Goal: Task Accomplishment & Management: Manage account settings

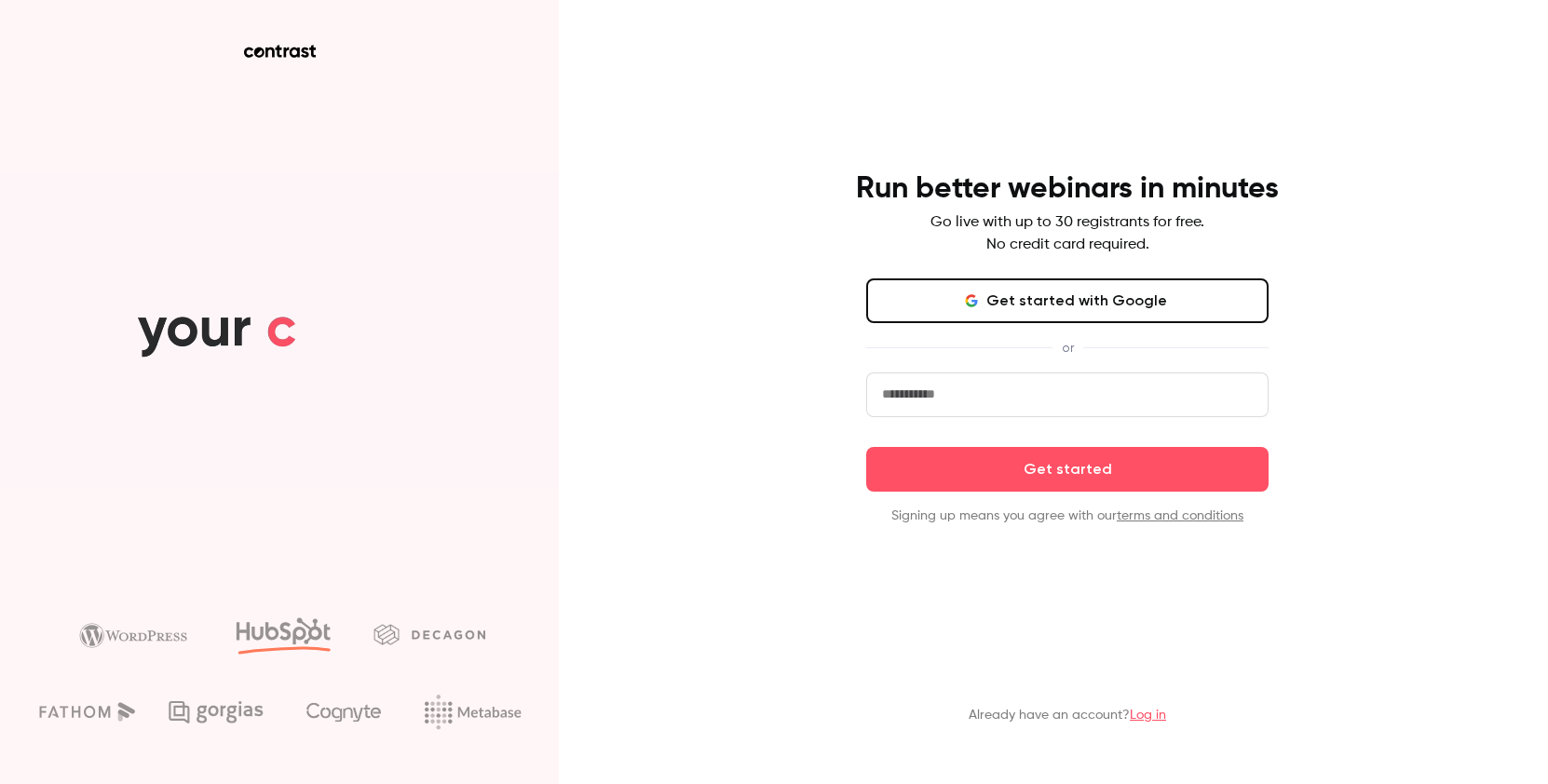
click at [1088, 307] on button "Get started with Google" at bounding box center [1067, 300] width 403 height 45
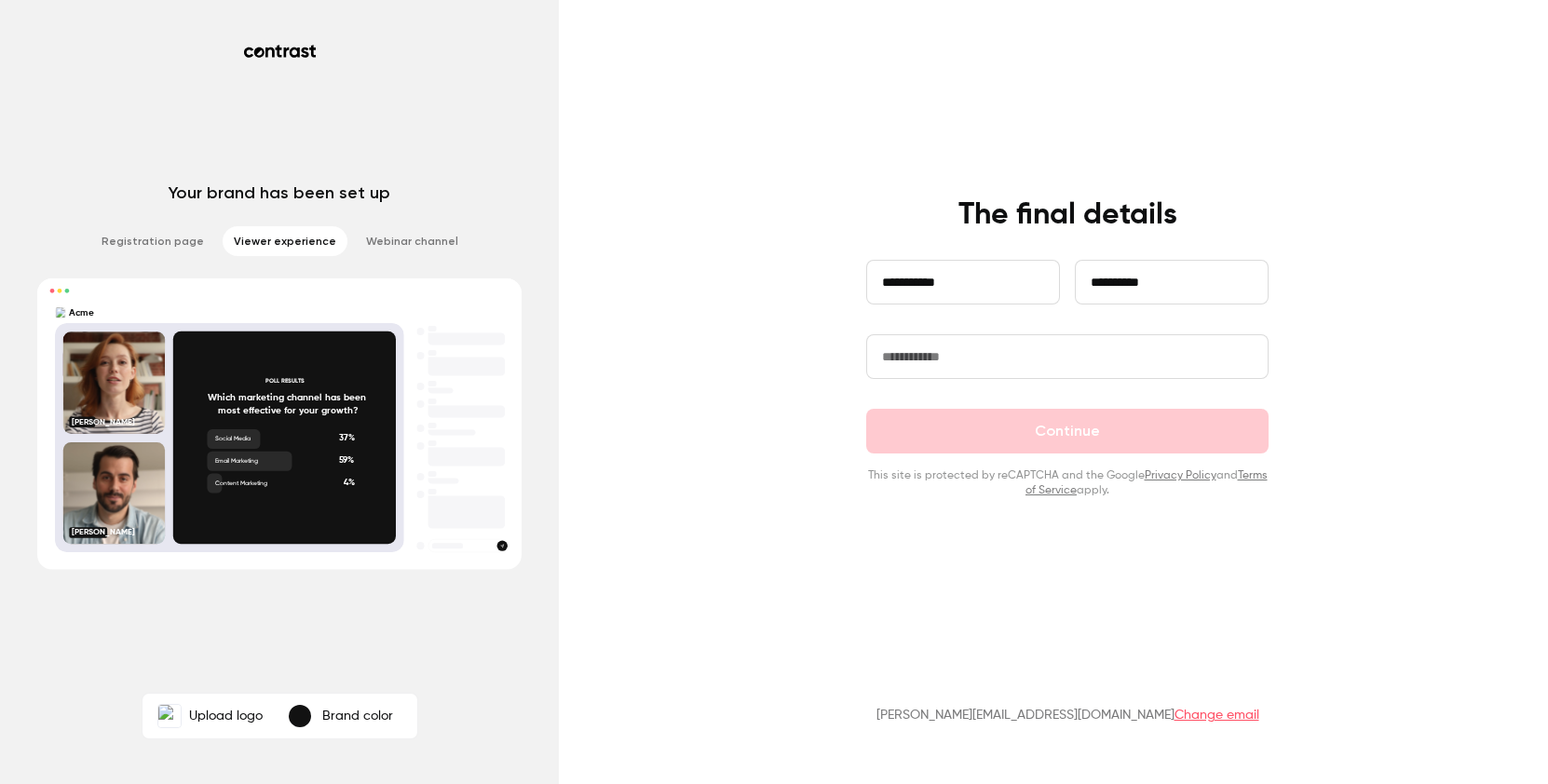
click at [999, 360] on input "text" at bounding box center [1067, 356] width 403 height 45
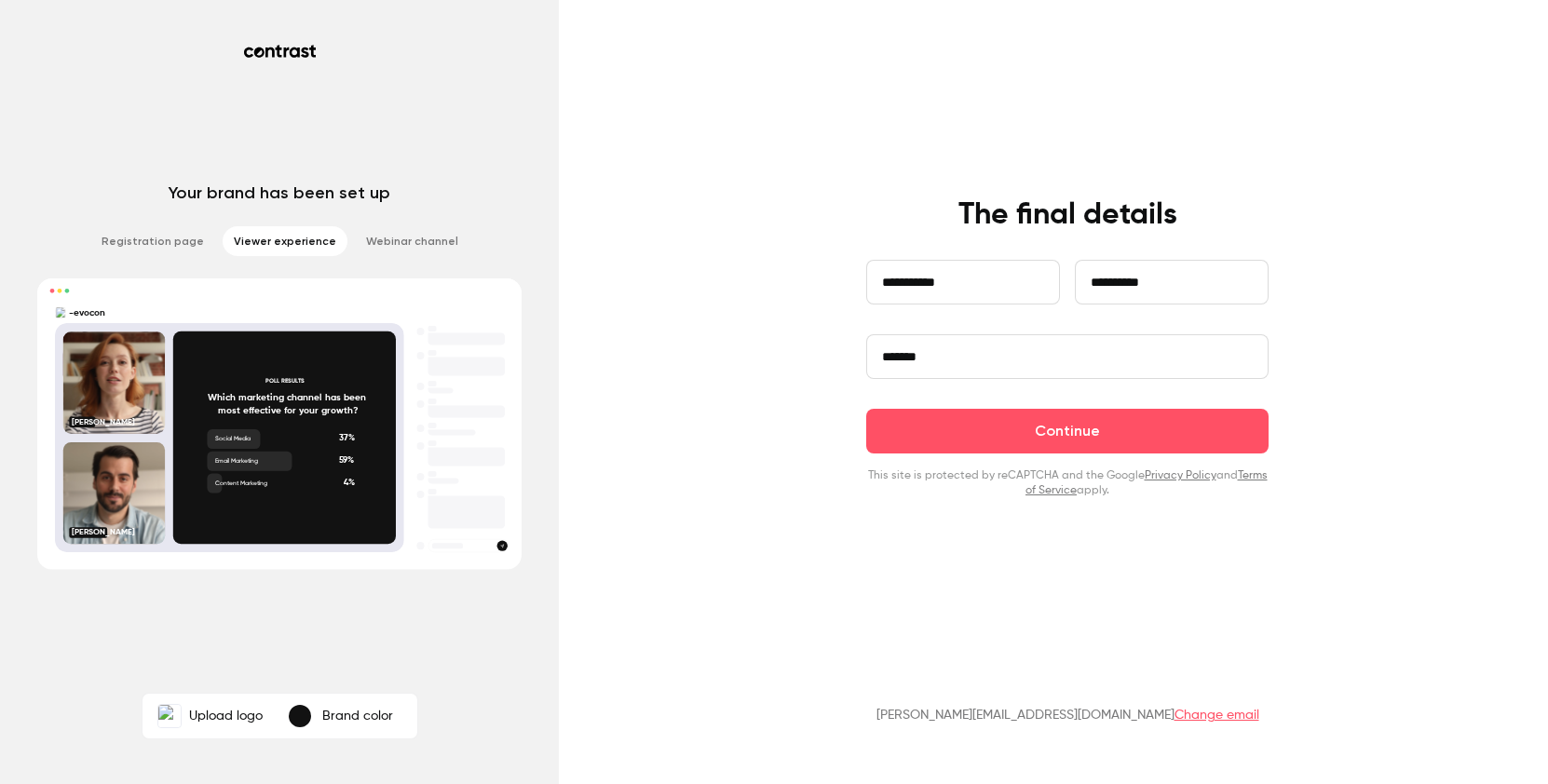
drag, startPoint x: 985, startPoint y: 366, endPoint x: 780, endPoint y: 349, distance: 205.7
click at [780, 349] on div "**********" at bounding box center [774, 392] width 1548 height 784
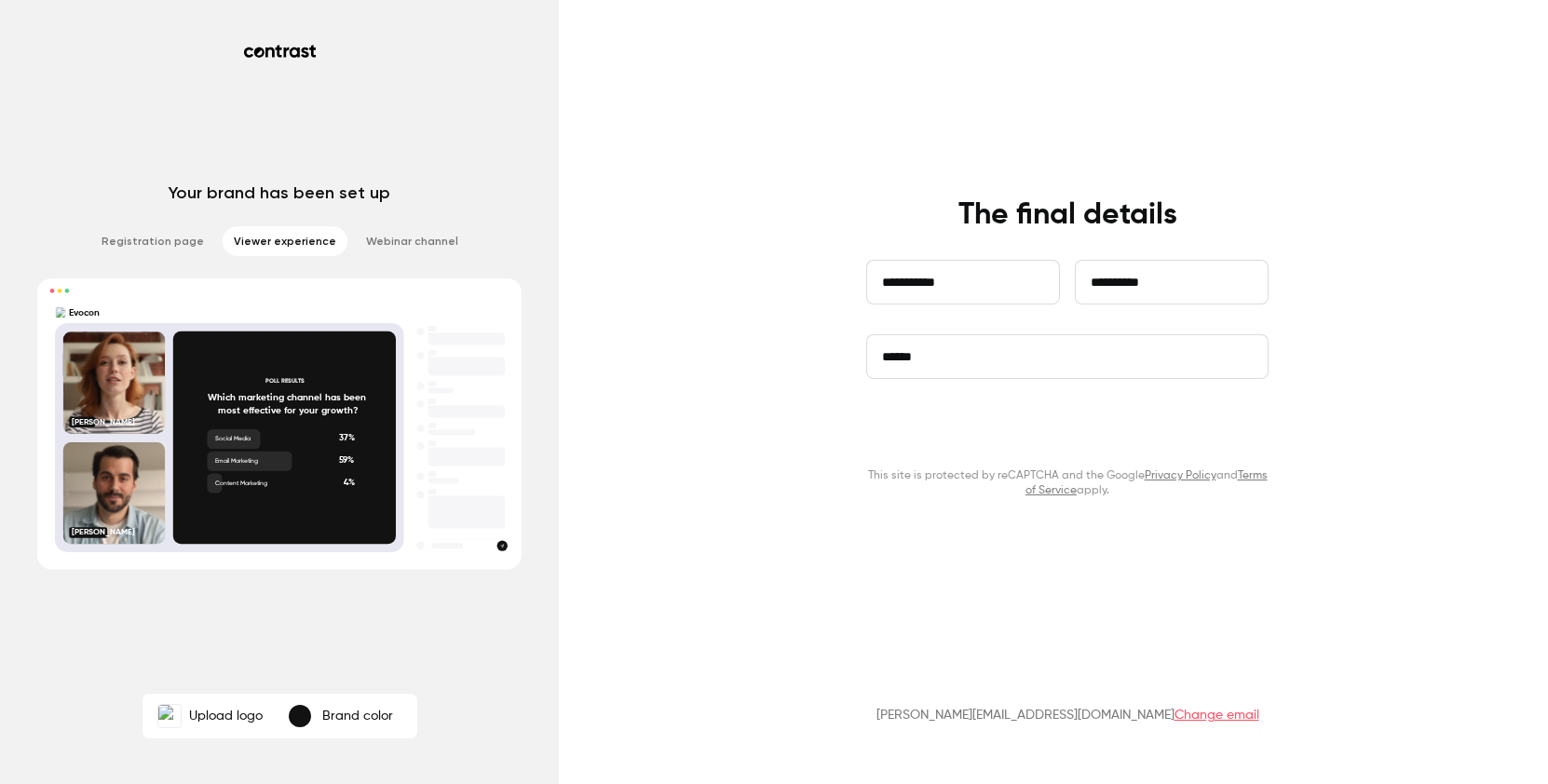
type input "******"
click at [969, 426] on button "Continue" at bounding box center [1067, 430] width 403 height 45
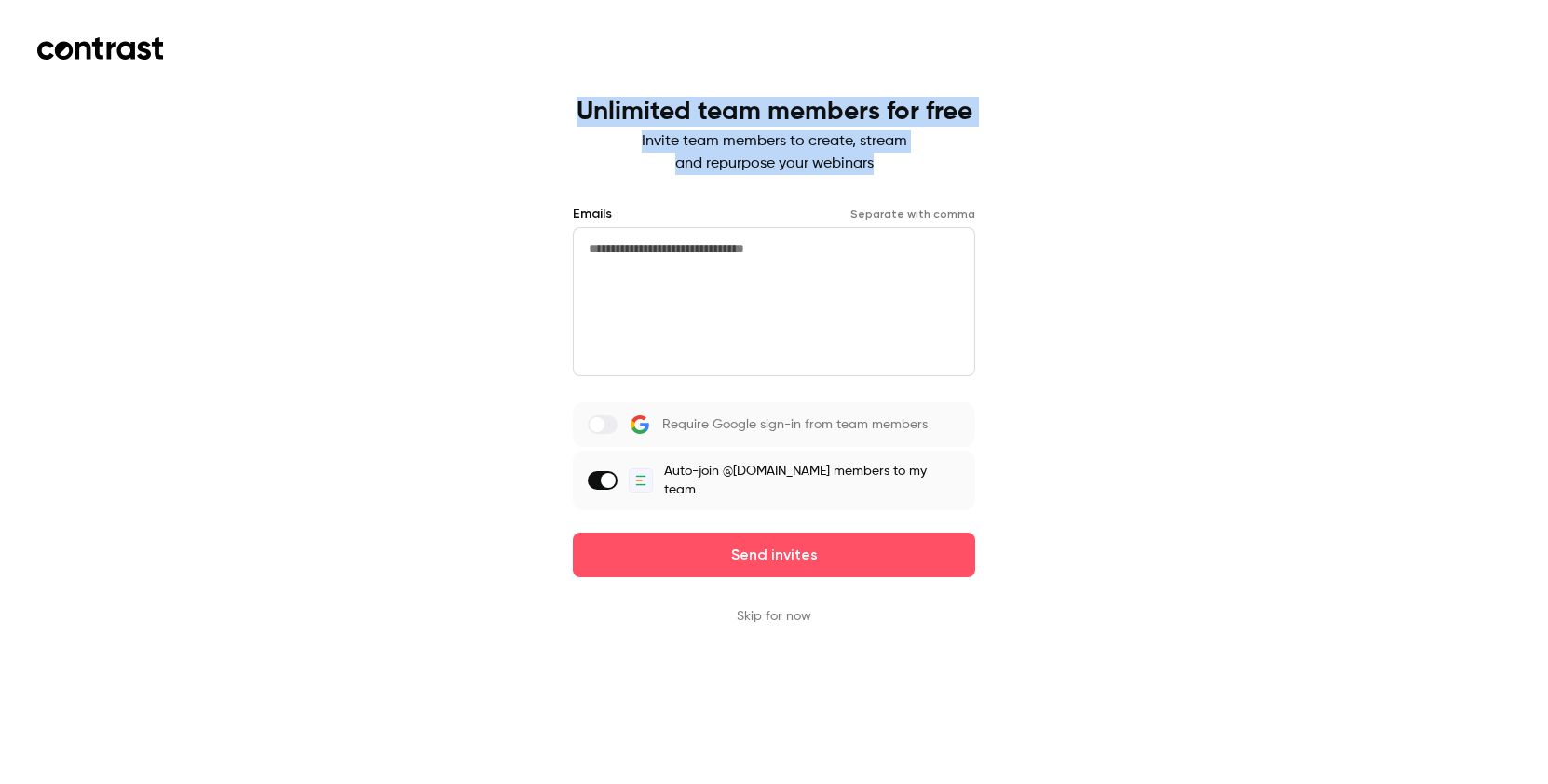
drag, startPoint x: 594, startPoint y: 93, endPoint x: 923, endPoint y: 163, distance: 336.4
click at [923, 163] on div "Unlimited team members for free Invite team members to create, stream and repur…" at bounding box center [774, 392] width 1548 height 784
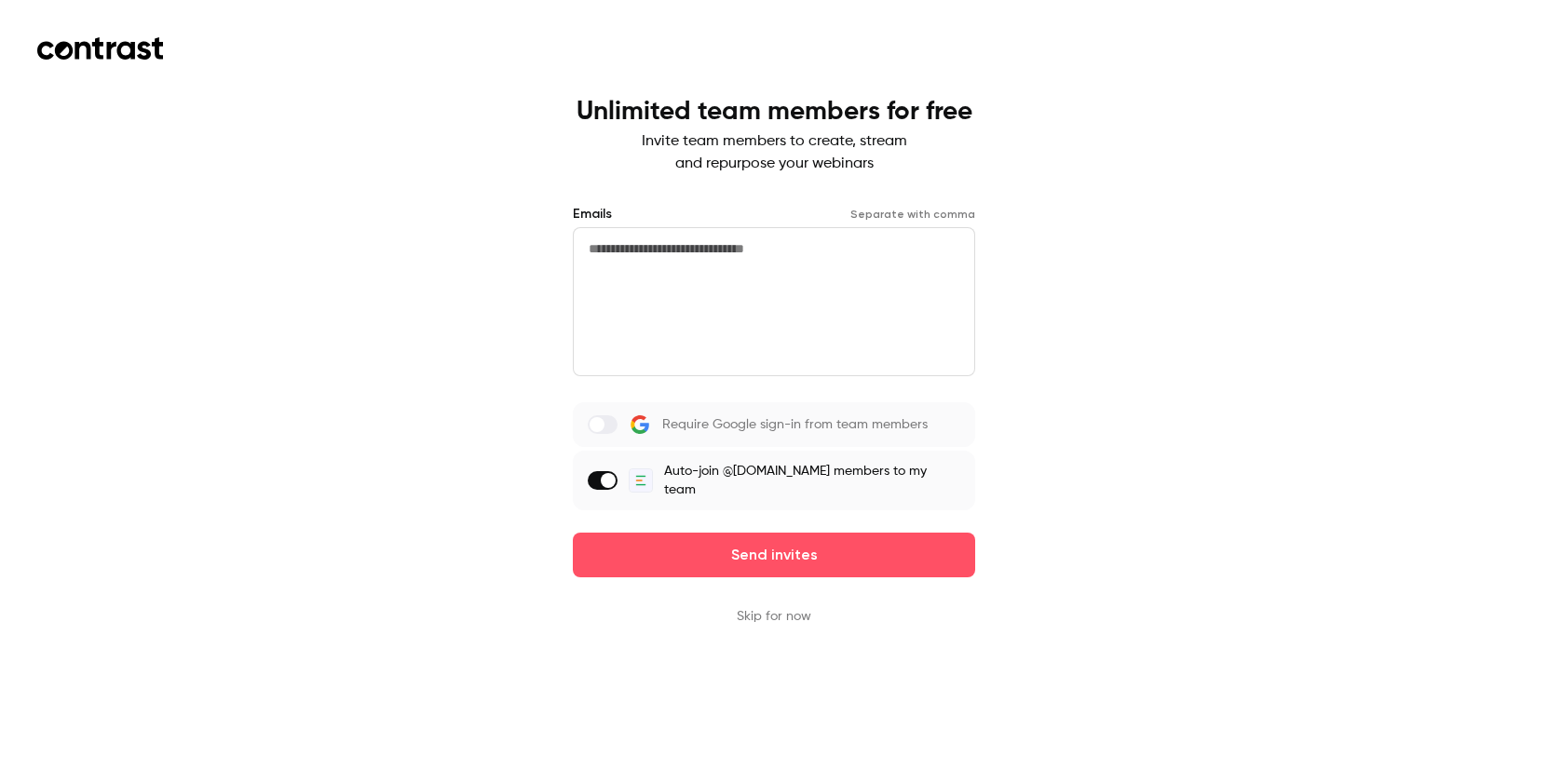
click at [607, 472] on label at bounding box center [602, 480] width 30 height 19
click at [617, 423] on label at bounding box center [602, 424] width 30 height 19
click at [605, 425] on label at bounding box center [602, 424] width 30 height 19
click at [774, 607] on button "Skip for now" at bounding box center [774, 616] width 75 height 19
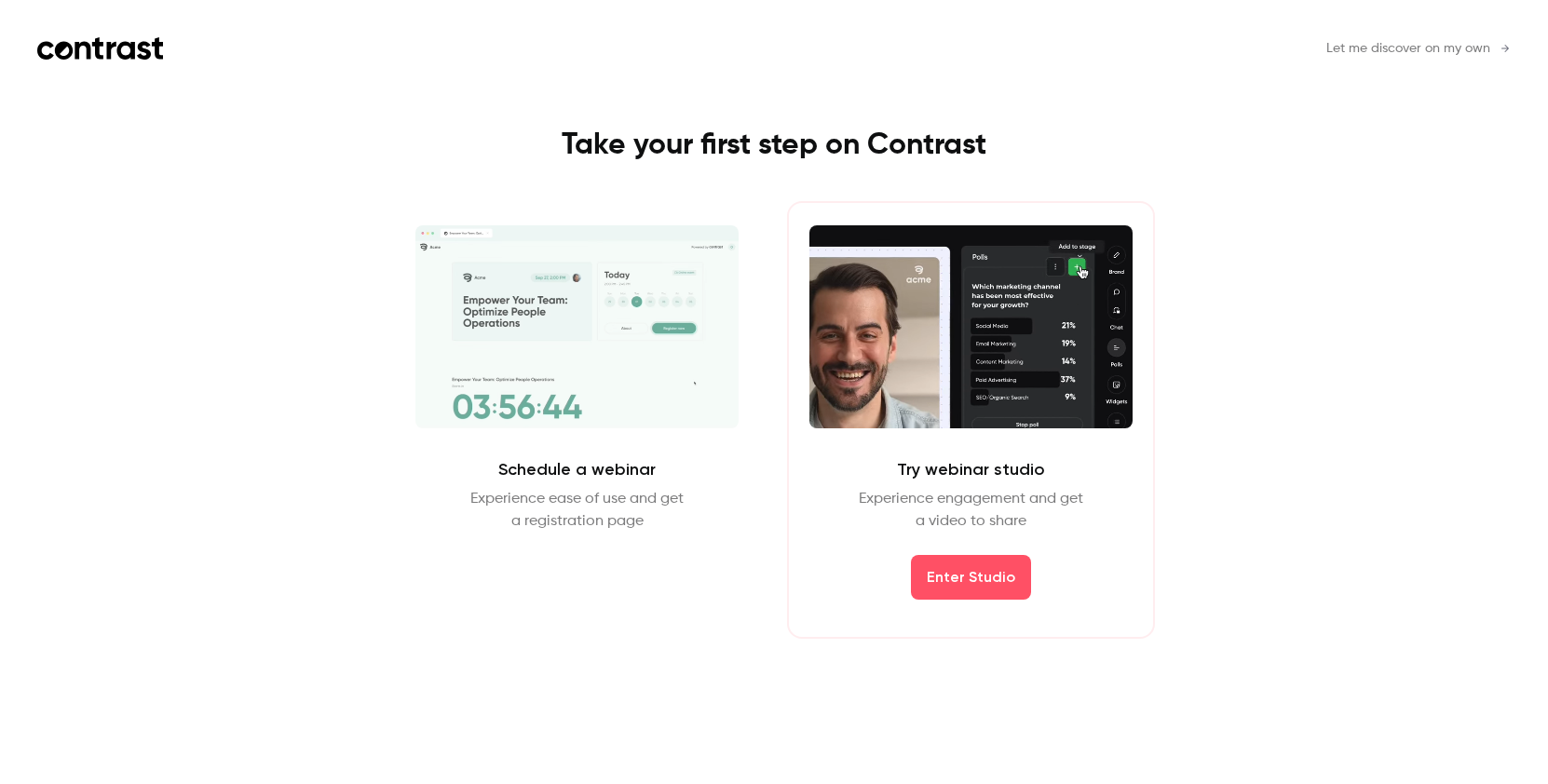
click at [1467, 39] on span "Let me discover on my own" at bounding box center [1408, 49] width 164 height 20
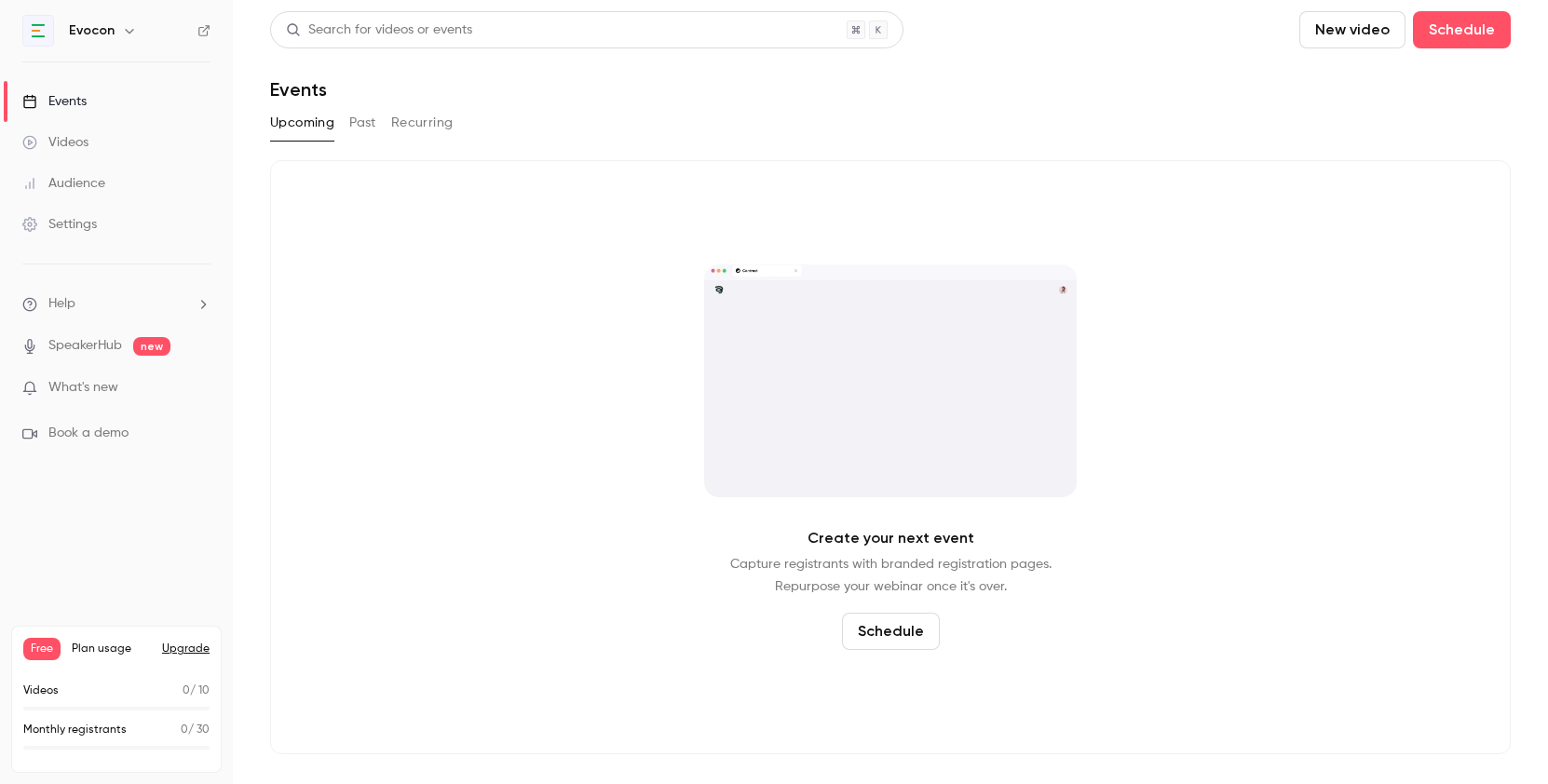
click at [55, 220] on div "Settings" at bounding box center [59, 224] width 75 height 19
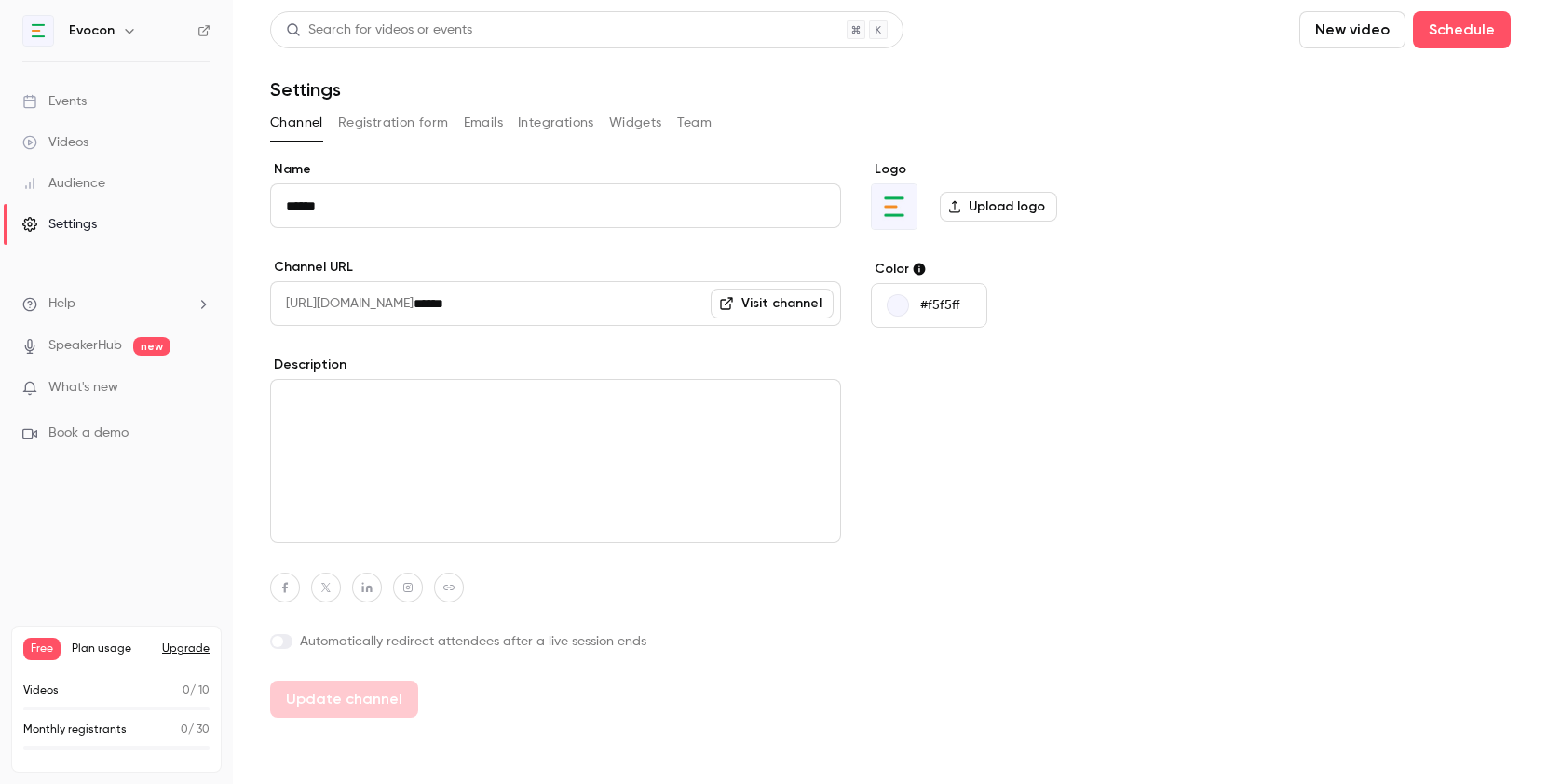
click at [569, 126] on button "Integrations" at bounding box center [556, 123] width 77 height 30
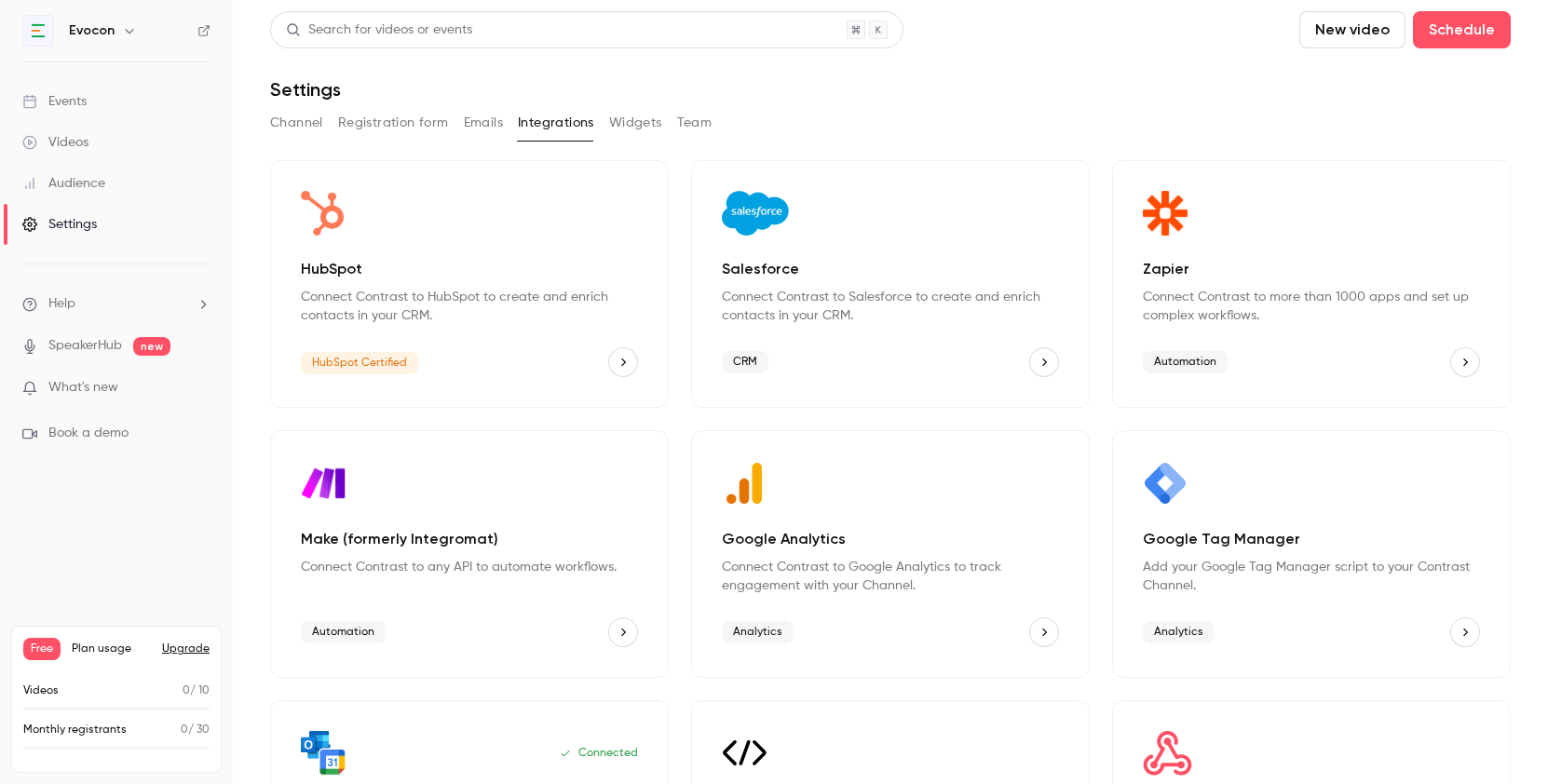
click at [625, 360] on icon "HubSpot" at bounding box center [622, 362] width 13 height 13
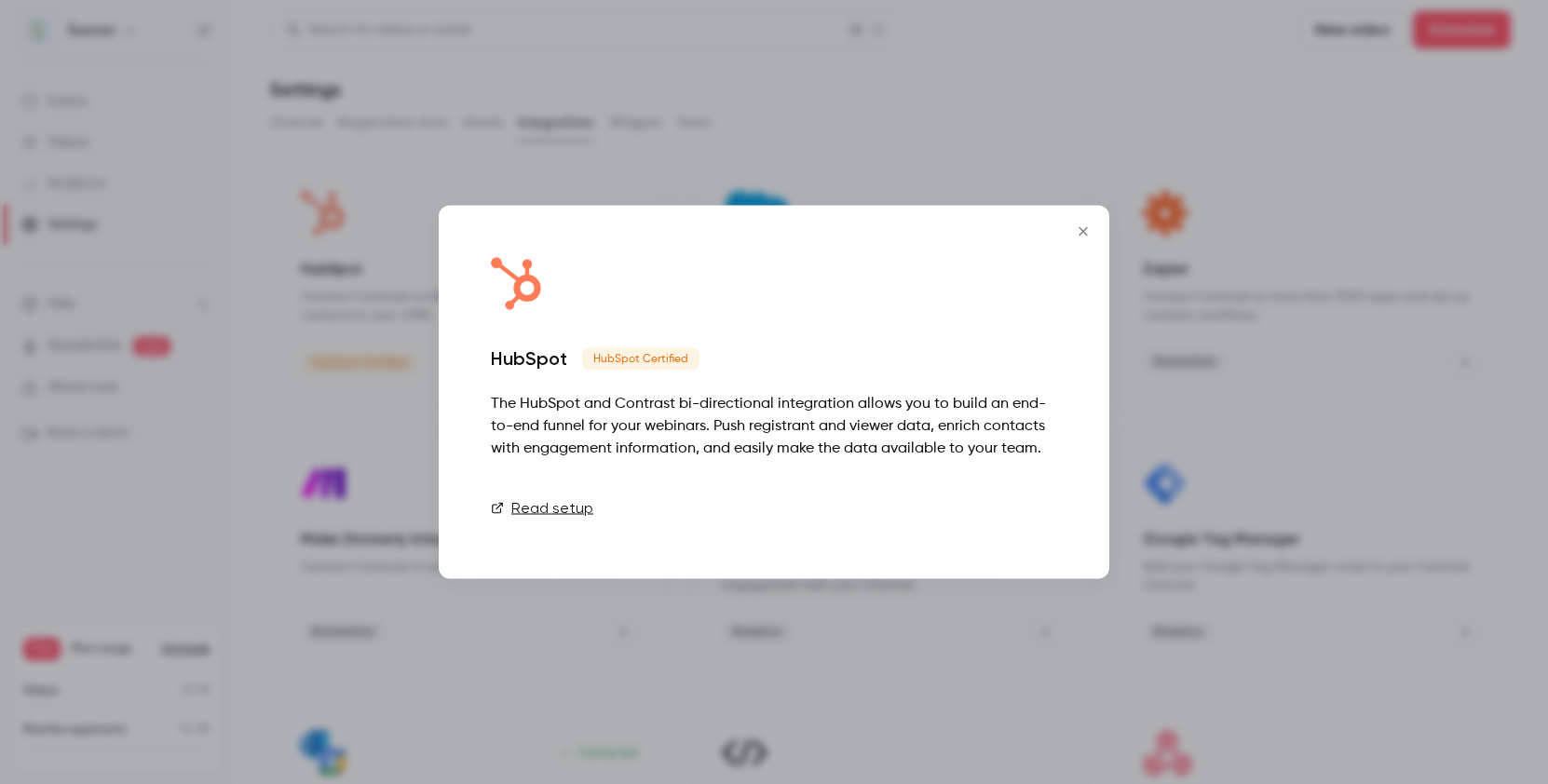
click at [1017, 506] on link "Connect" at bounding box center [1010, 508] width 93 height 37
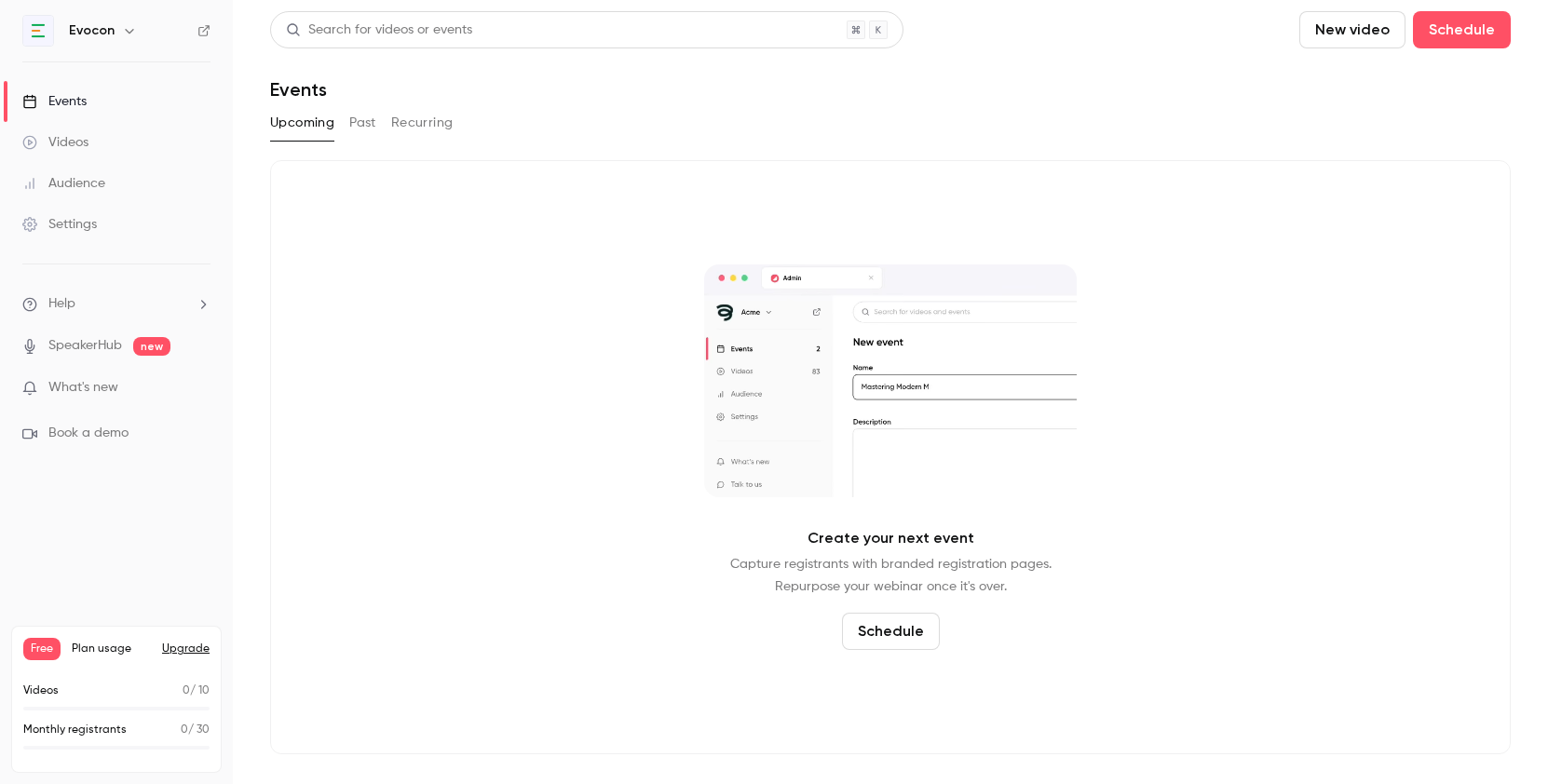
click at [107, 31] on h6 "Evocon" at bounding box center [91, 31] width 46 height 19
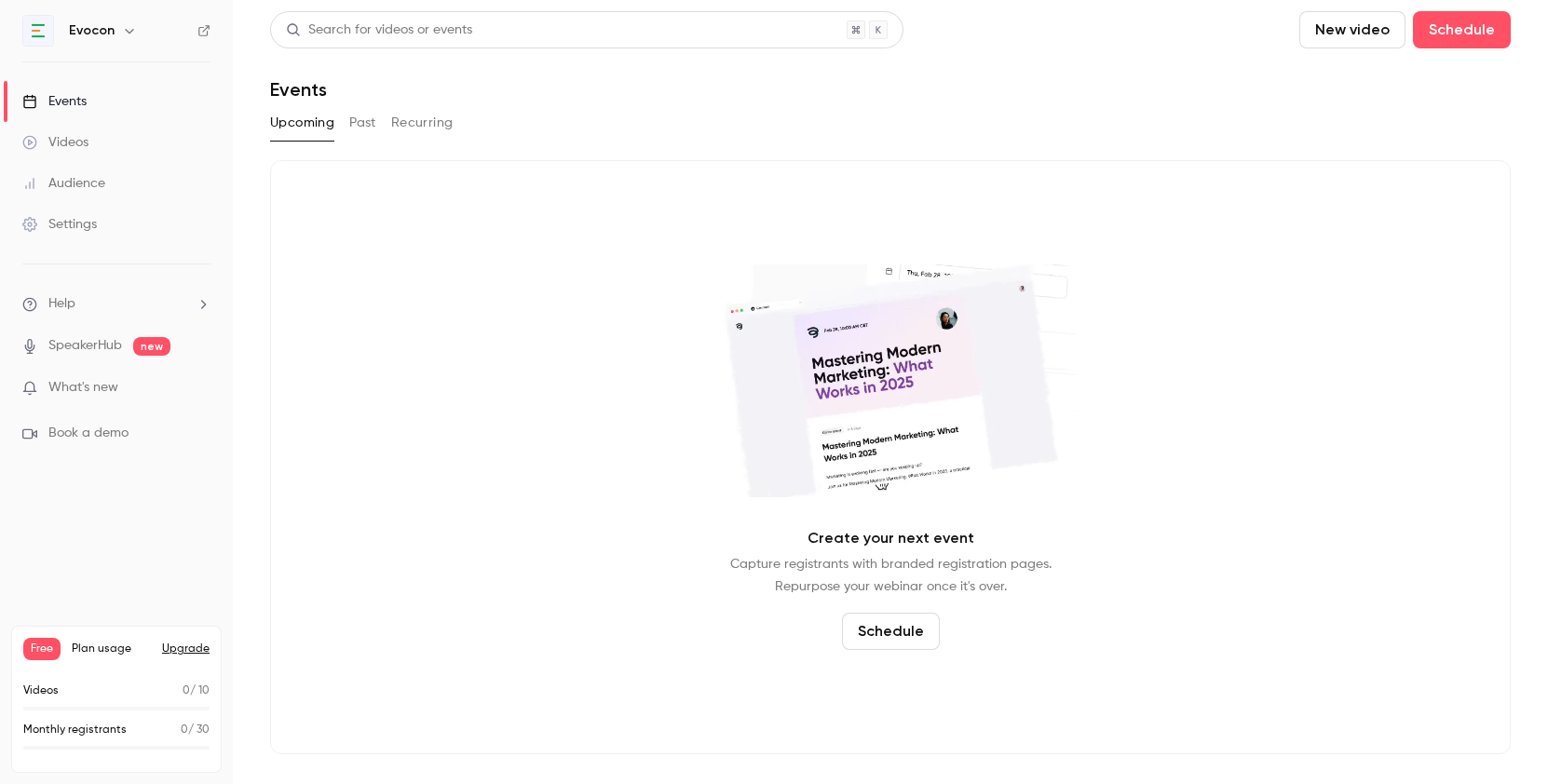
click at [125, 29] on icon "button" at bounding box center [129, 31] width 8 height 5
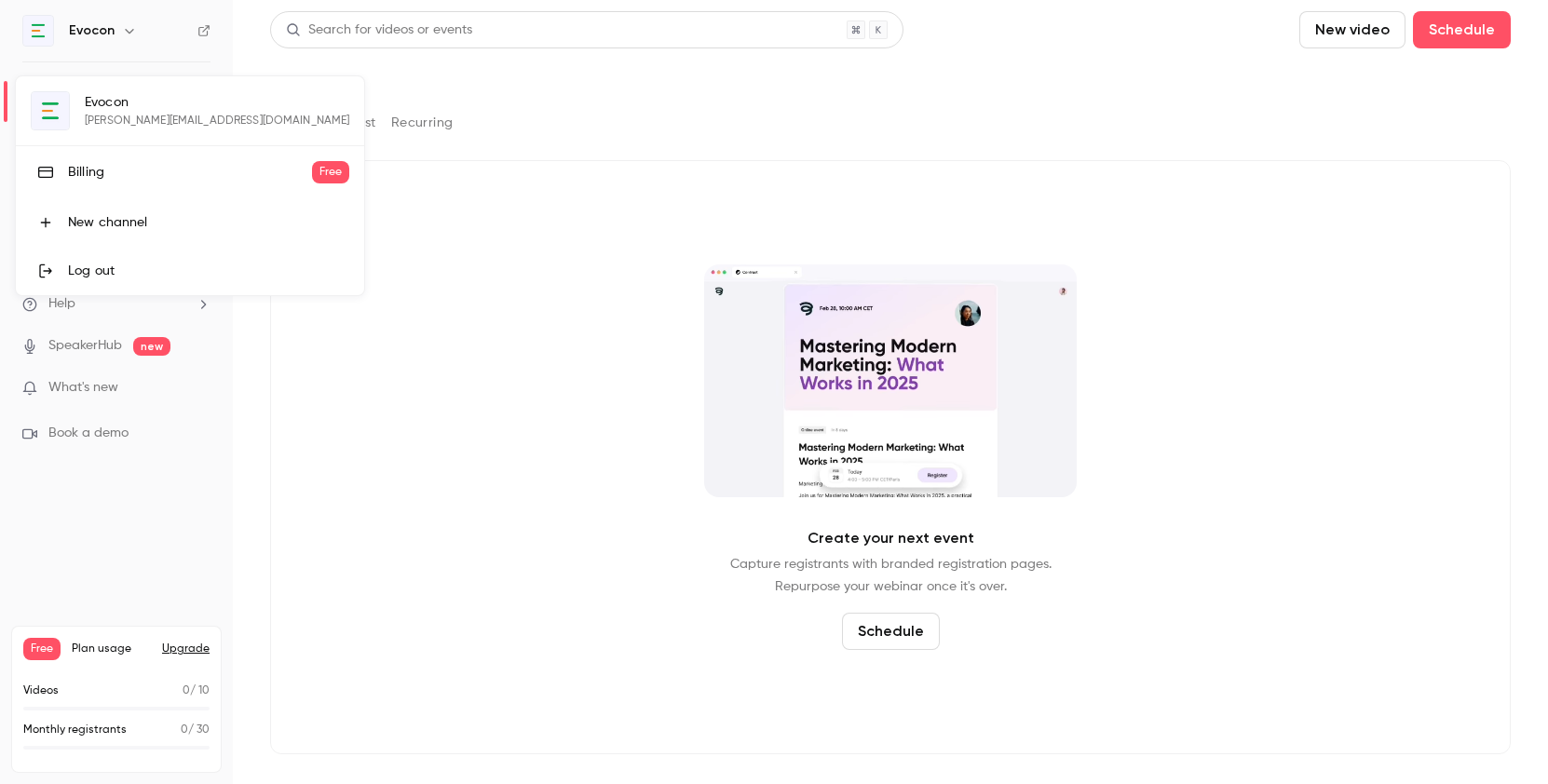
click at [88, 531] on div at bounding box center [774, 392] width 1548 height 784
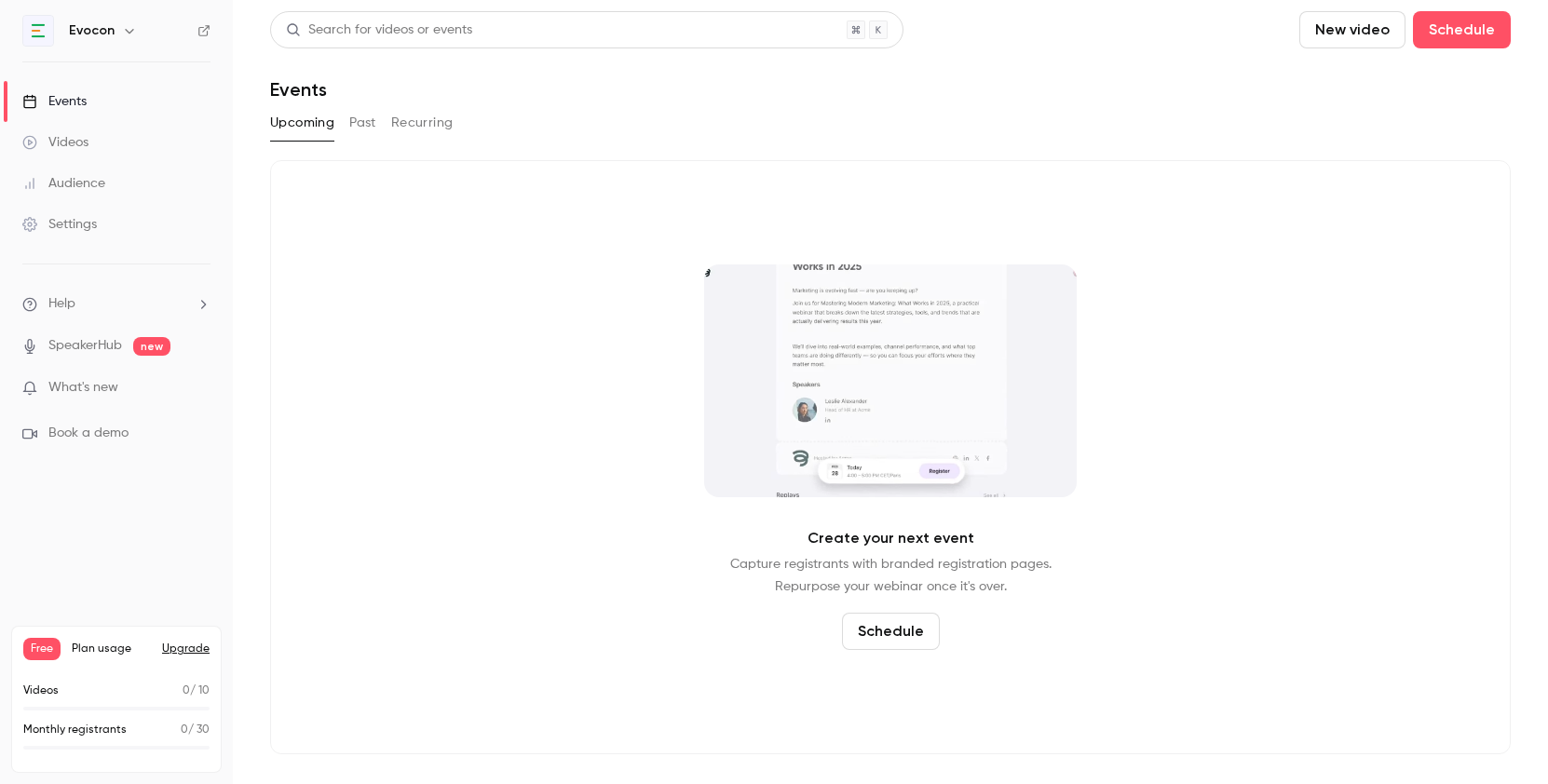
click at [63, 222] on div "Settings" at bounding box center [59, 224] width 75 height 19
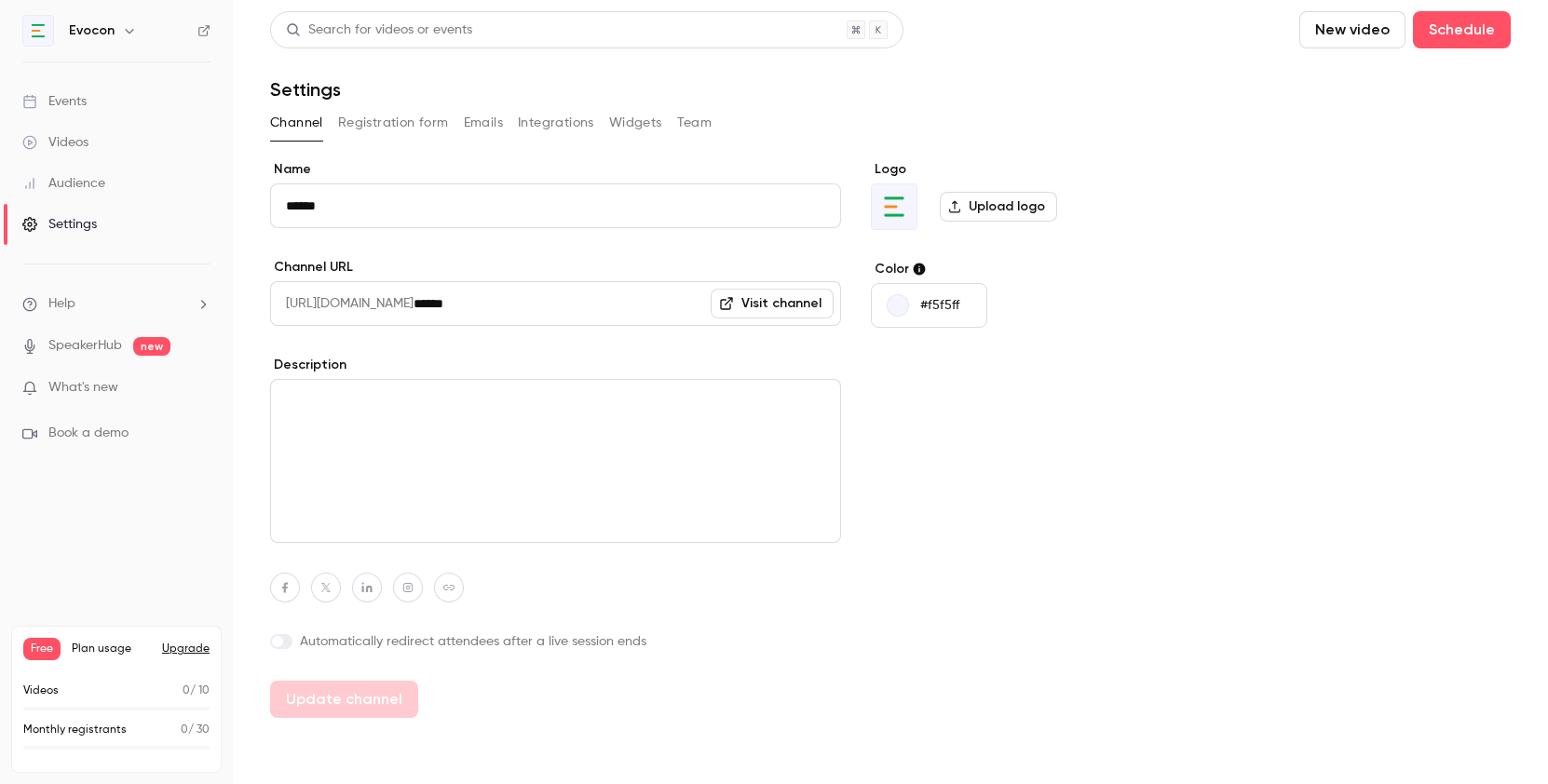
click at [713, 120] on div "Channel Registration form Emails Integrations Widgets Team" at bounding box center [891, 123] width 1241 height 30
click at [701, 120] on button "Team" at bounding box center [695, 123] width 36 height 30
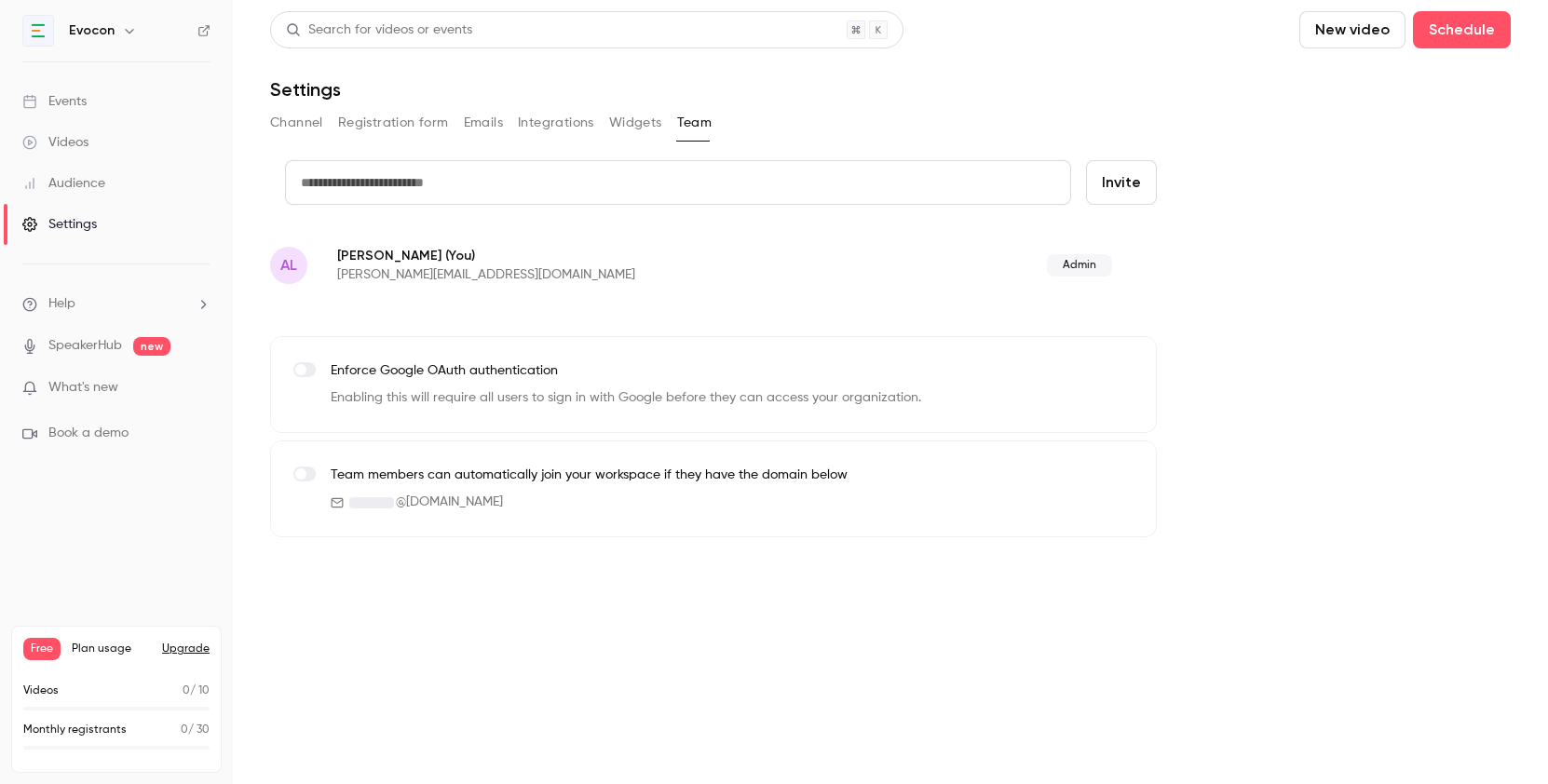
click at [437, 188] on input "text" at bounding box center [678, 182] width 786 height 45
type input "**********"
click at [1115, 179] on button "Invite" at bounding box center [1120, 182] width 71 height 45
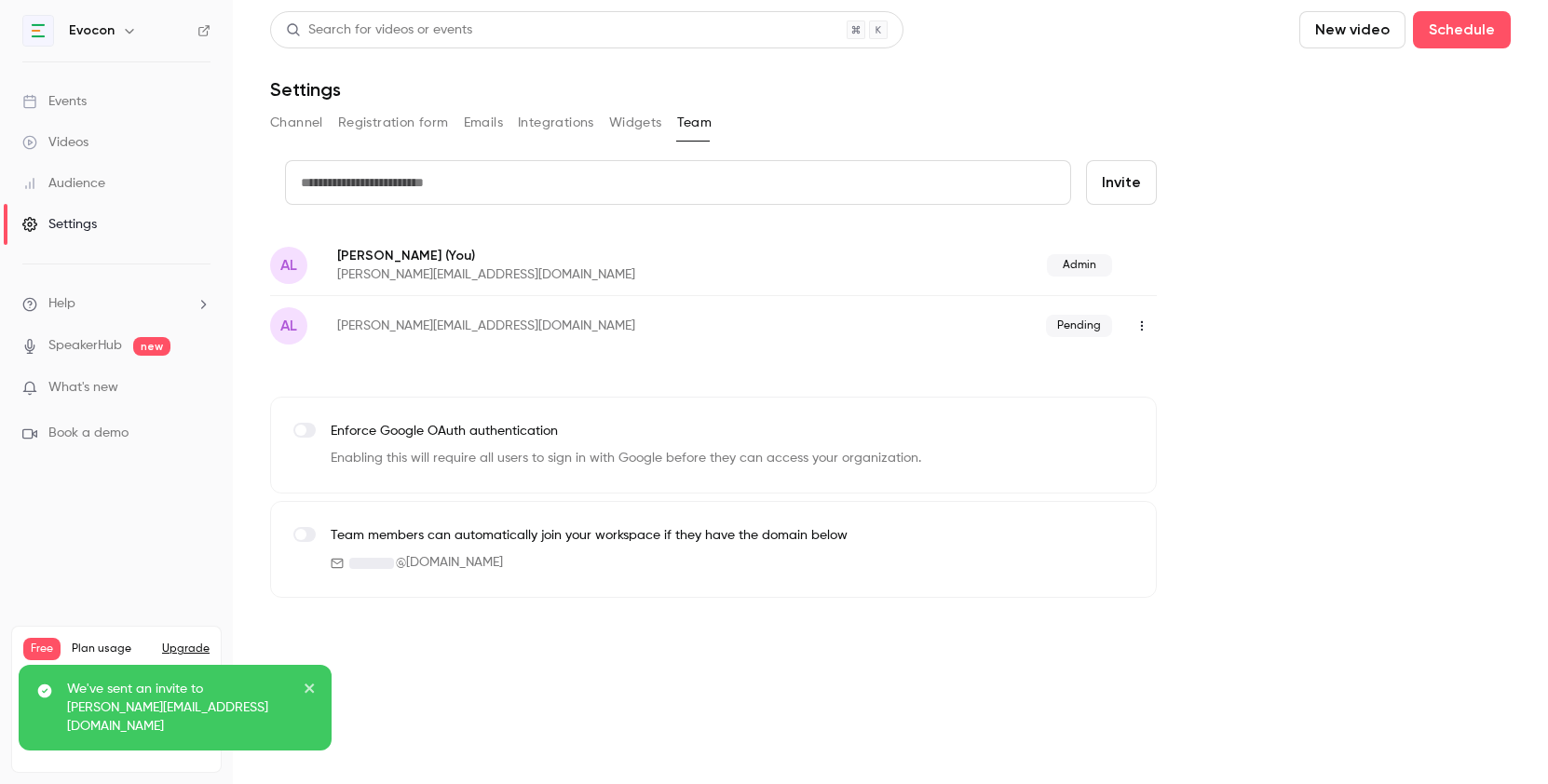
click at [1143, 313] on button "button" at bounding box center [1141, 326] width 30 height 30
click at [1324, 289] on div at bounding box center [774, 392] width 1548 height 784
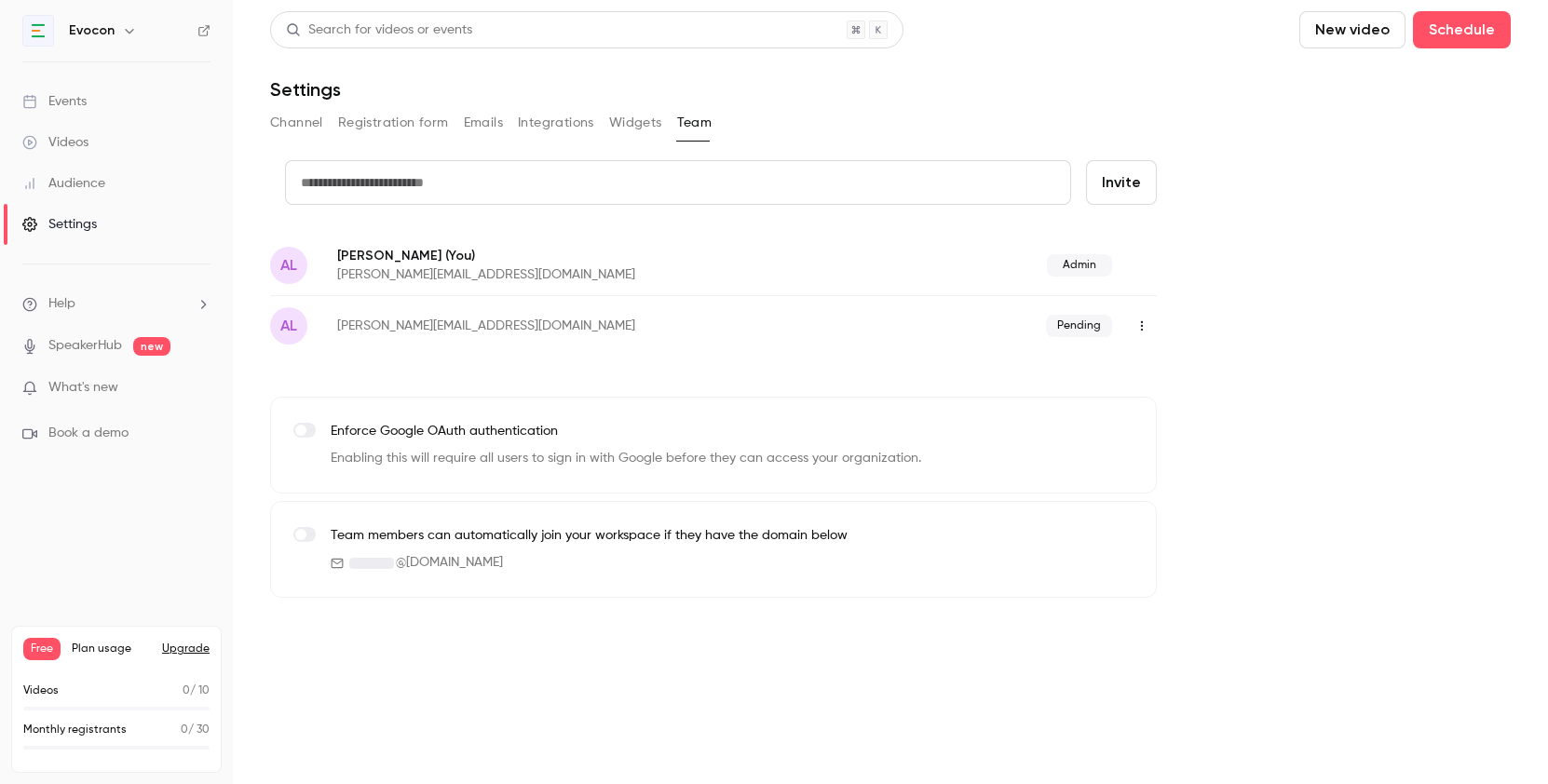
click at [413, 348] on div "al alina@evocon.com Pending" at bounding box center [714, 325] width 887 height 61
click at [413, 332] on p "alina@evocon.com" at bounding box center [589, 325] width 504 height 19
click at [1154, 330] on button "button" at bounding box center [1141, 326] width 30 height 30
click at [931, 337] on div at bounding box center [774, 392] width 1548 height 784
